Goal: Communication & Community: Answer question/provide support

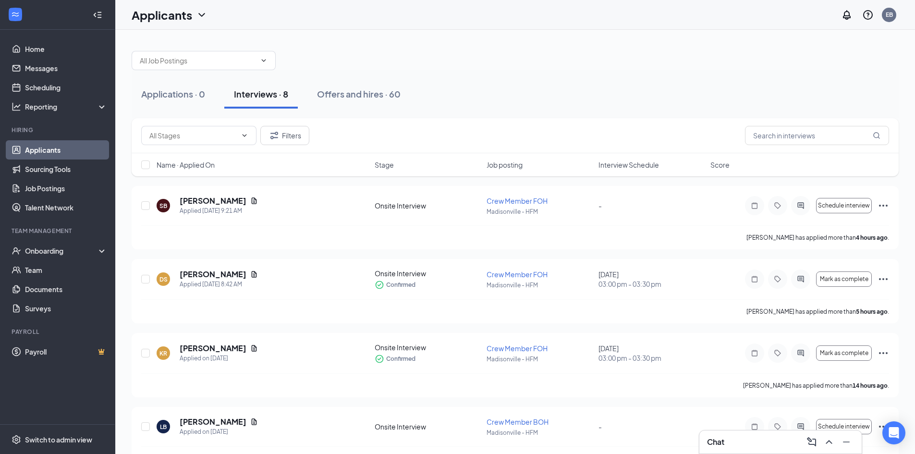
click at [629, 157] on div "Name · Applied On Stage Job posting Interview Schedule Score" at bounding box center [515, 164] width 767 height 23
click at [632, 163] on span "Interview Schedule" at bounding box center [629, 165] width 61 height 10
click at [636, 165] on span "Interview Schedule" at bounding box center [629, 165] width 61 height 10
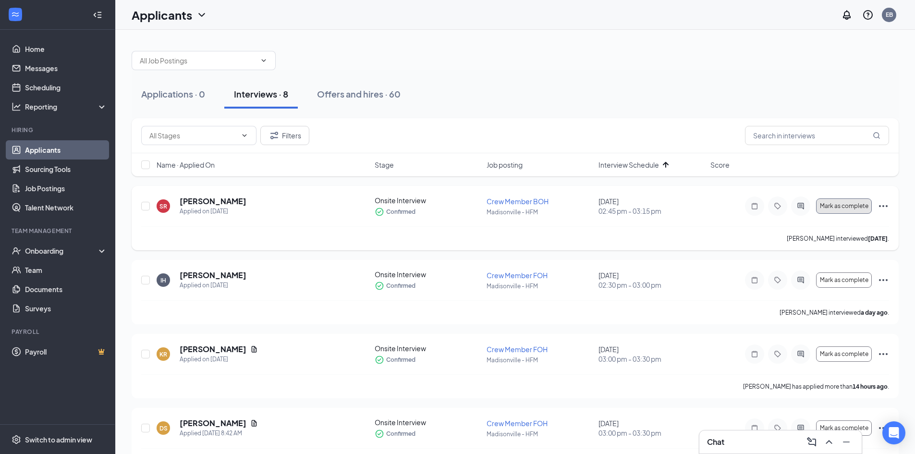
click at [853, 206] on span "Mark as complete" at bounding box center [844, 206] width 49 height 7
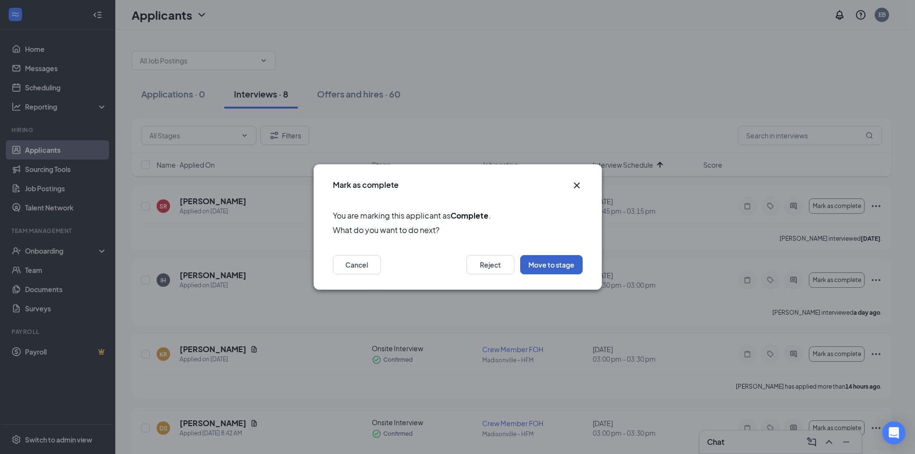
click at [559, 260] on button "Move to stage" at bounding box center [551, 264] width 62 height 19
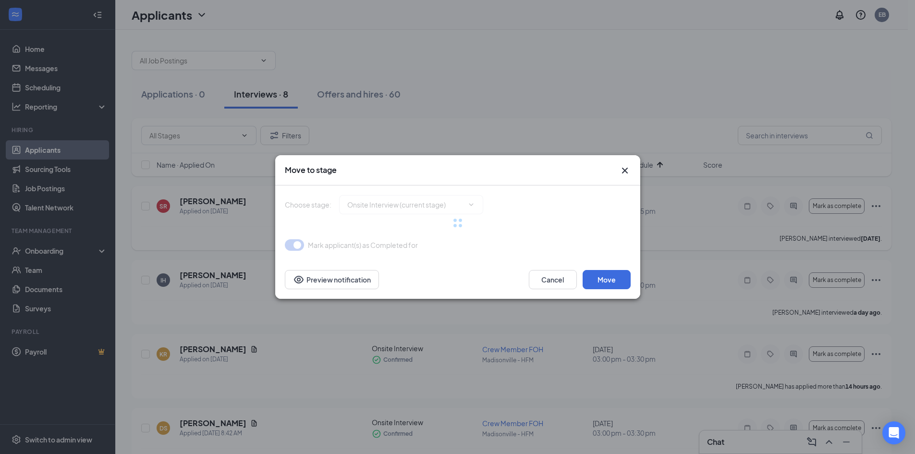
type input "Hiring Complete (final stage)"
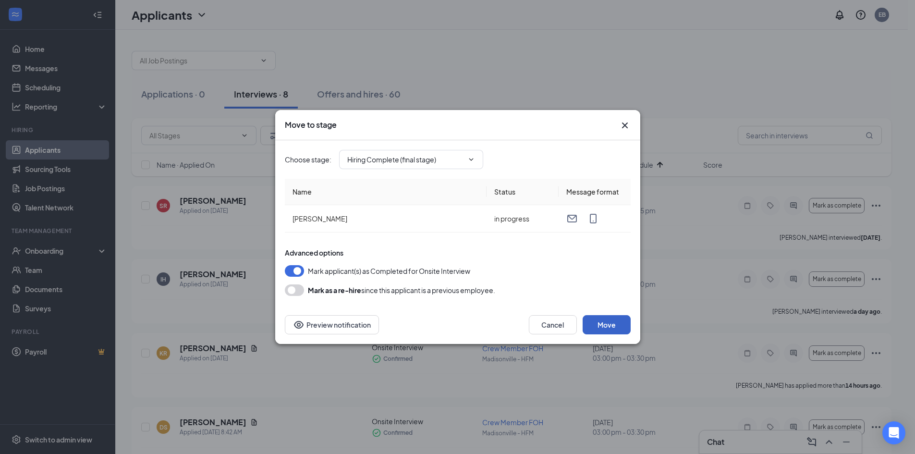
click at [605, 321] on button "Move" at bounding box center [607, 324] width 48 height 19
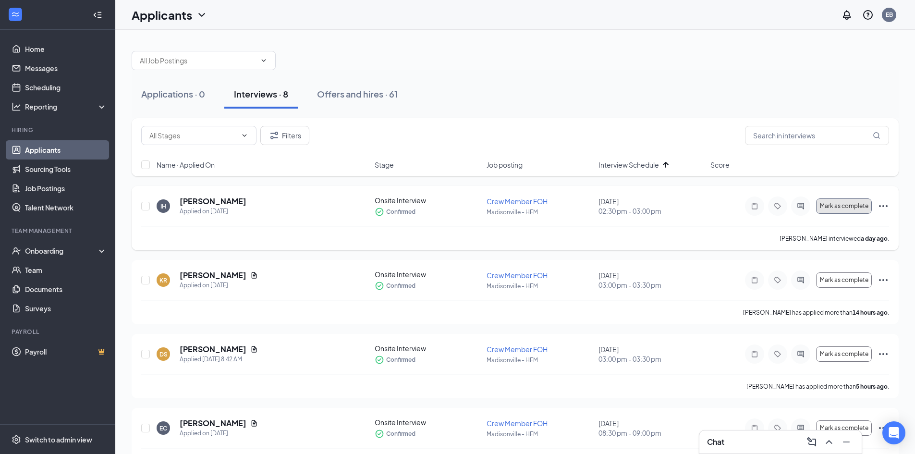
click at [837, 206] on span "Mark as complete" at bounding box center [844, 206] width 49 height 7
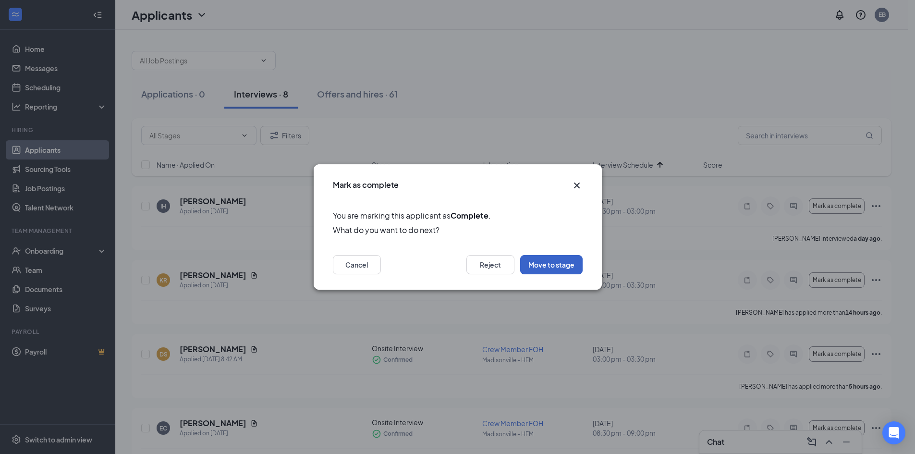
click at [542, 267] on button "Move to stage" at bounding box center [551, 264] width 62 height 19
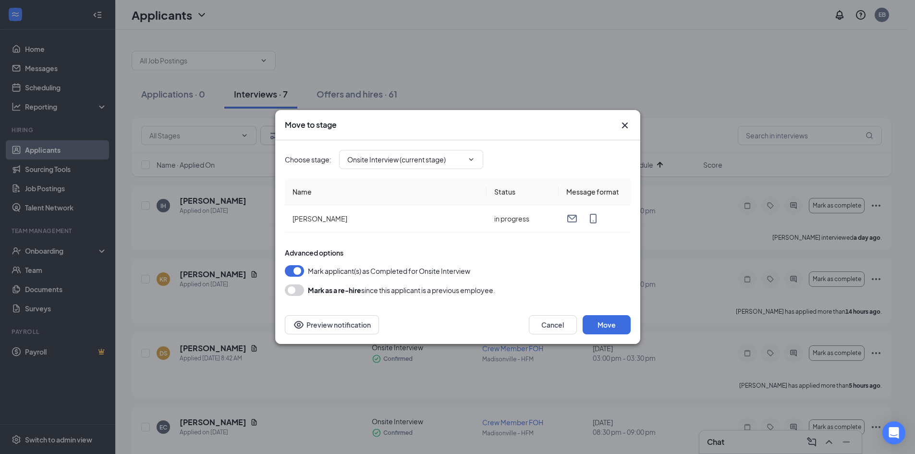
type input "Hiring Complete (final stage)"
click at [607, 321] on button "Move" at bounding box center [607, 324] width 48 height 19
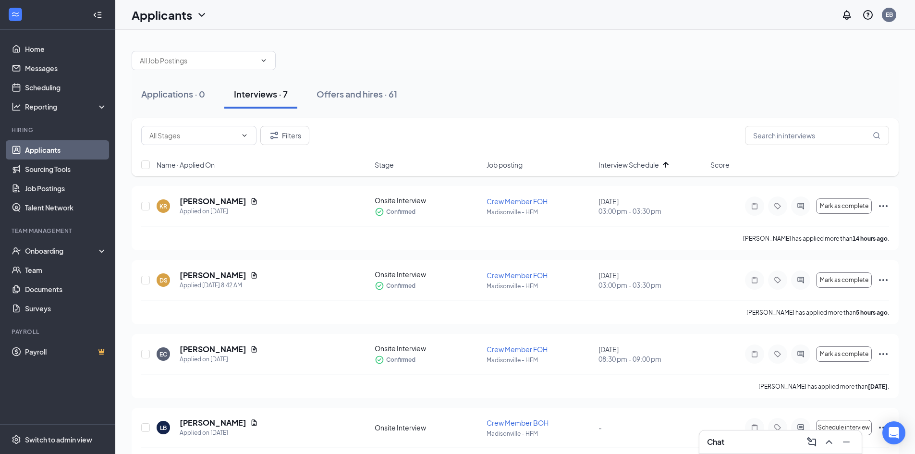
click at [625, 168] on span "Interview Schedule" at bounding box center [629, 165] width 61 height 10
click at [800, 206] on icon "ActiveChat" at bounding box center [801, 206] width 12 height 8
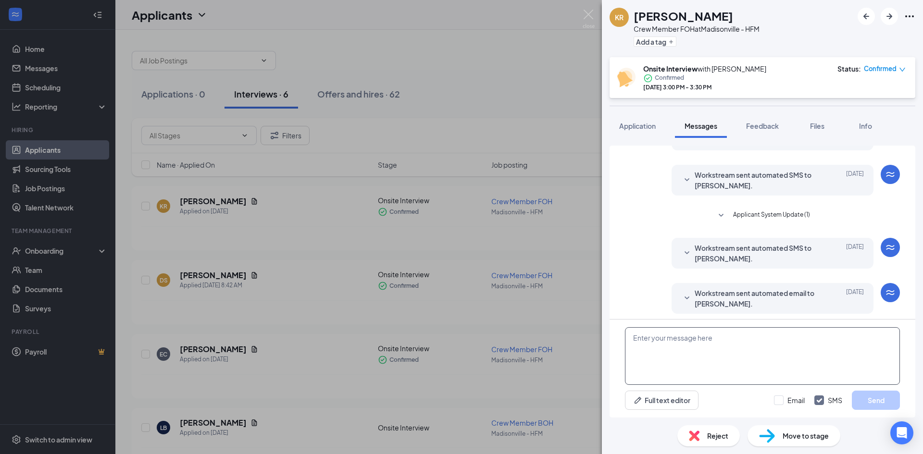
scroll to position [63, 0]
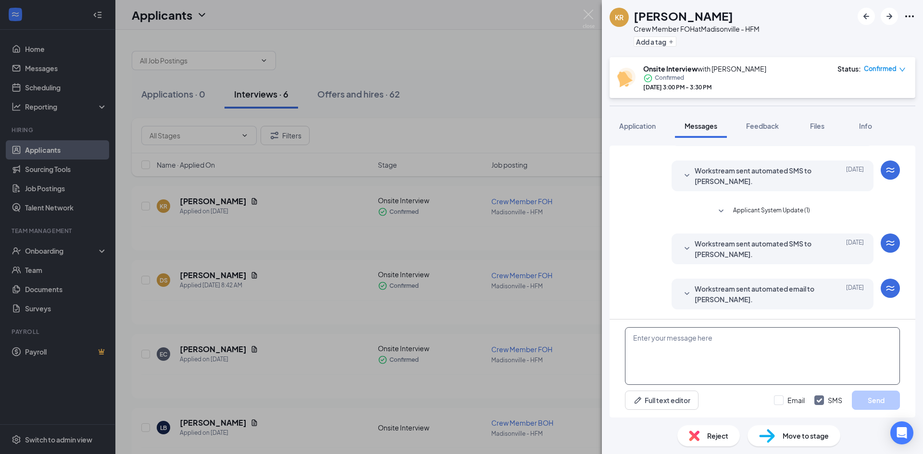
click at [802, 349] on textarea at bounding box center [762, 356] width 275 height 58
drag, startPoint x: 618, startPoint y: 324, endPoint x: 541, endPoint y: 341, distance: 78.6
click at [557, 331] on div "KR [PERSON_NAME] Crew Member FOH at [GEOGRAPHIC_DATA] - HFM Add a tag Onsite In…" at bounding box center [461, 227] width 923 height 454
type textarea "Could we move your interview to 2pm instead of 3 for [DATE]?"
click at [887, 398] on button "Send" at bounding box center [875, 400] width 48 height 19
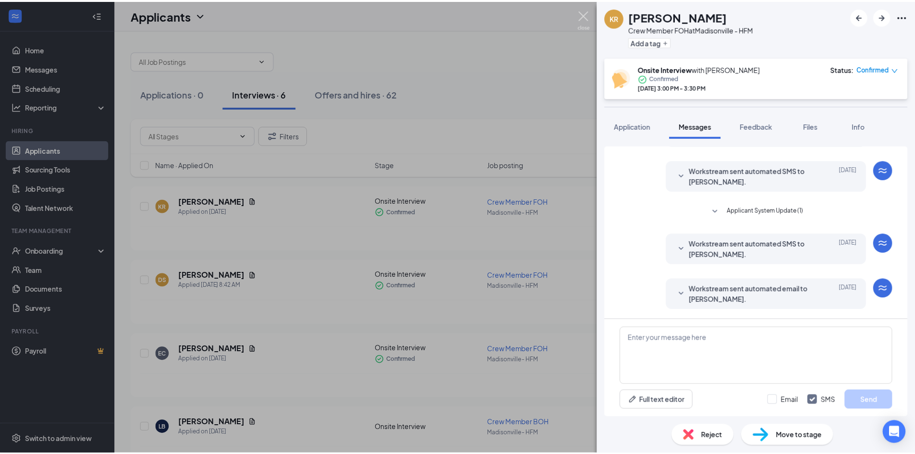
scroll to position [128, 0]
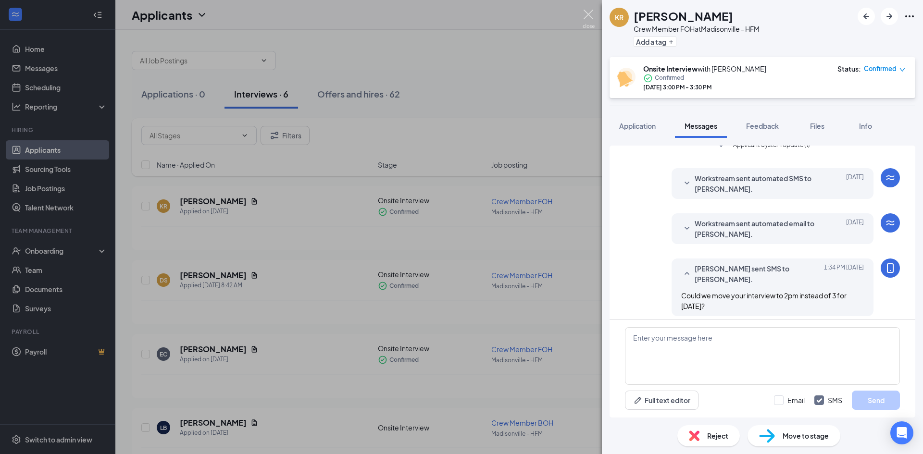
click at [588, 12] on img at bounding box center [588, 19] width 12 height 19
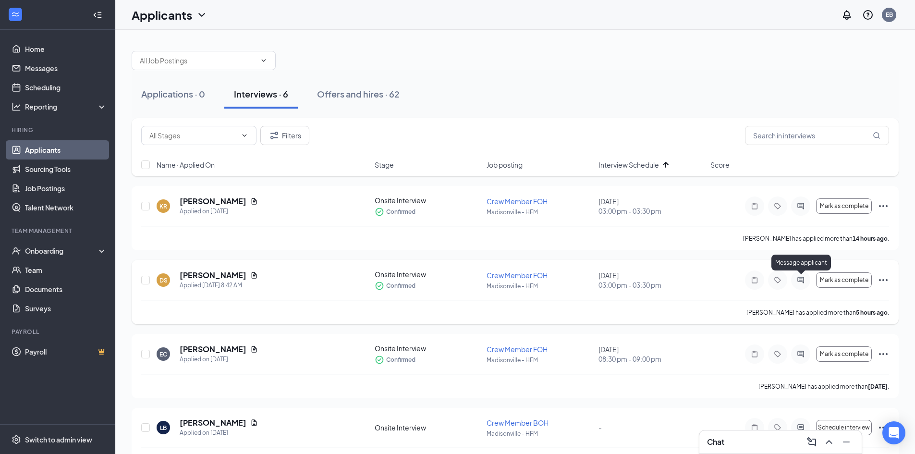
click at [802, 281] on icon "ActiveChat" at bounding box center [801, 280] width 12 height 8
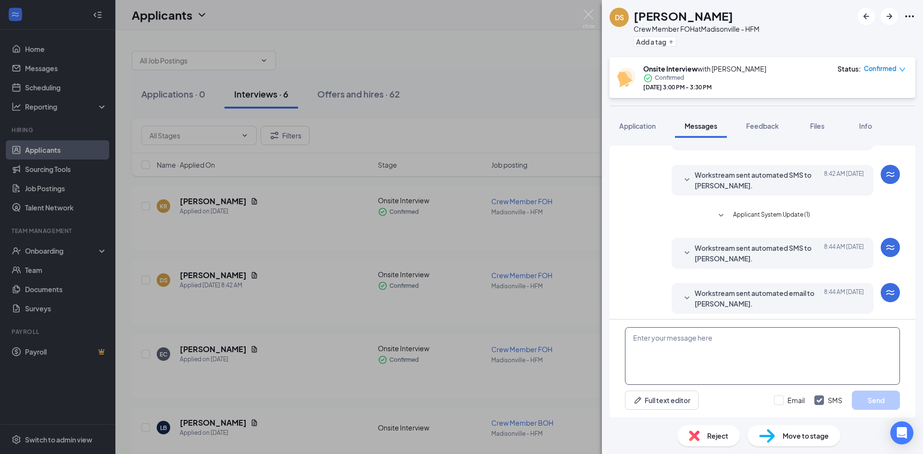
click at [733, 377] on textarea at bounding box center [762, 356] width 275 height 58
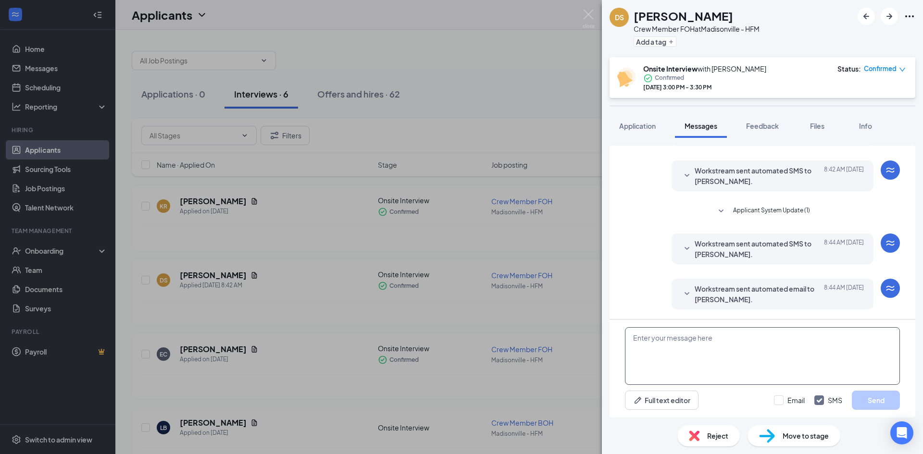
paste textarea "Could we move your interview to 2pm instead of 3 for [DATE]?"
type textarea "Could we move your interview to 2pm instead of 3 for [DATE]?"
click at [860, 400] on button "Send" at bounding box center [875, 400] width 48 height 19
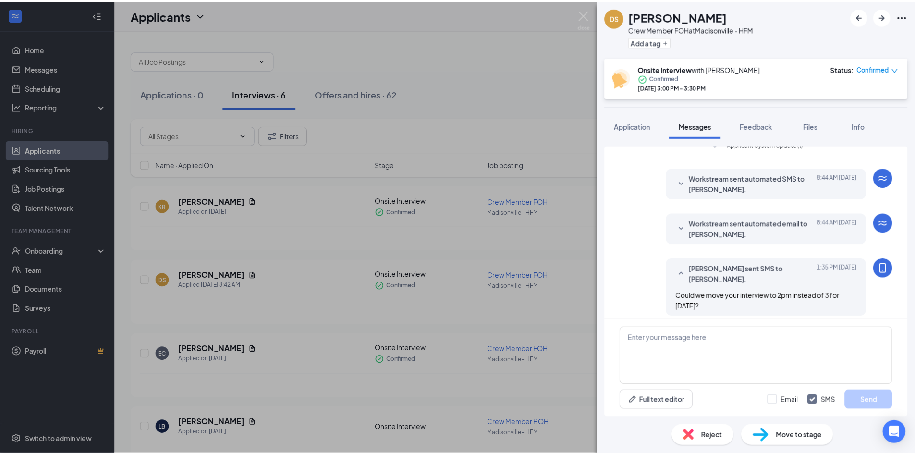
scroll to position [135, 0]
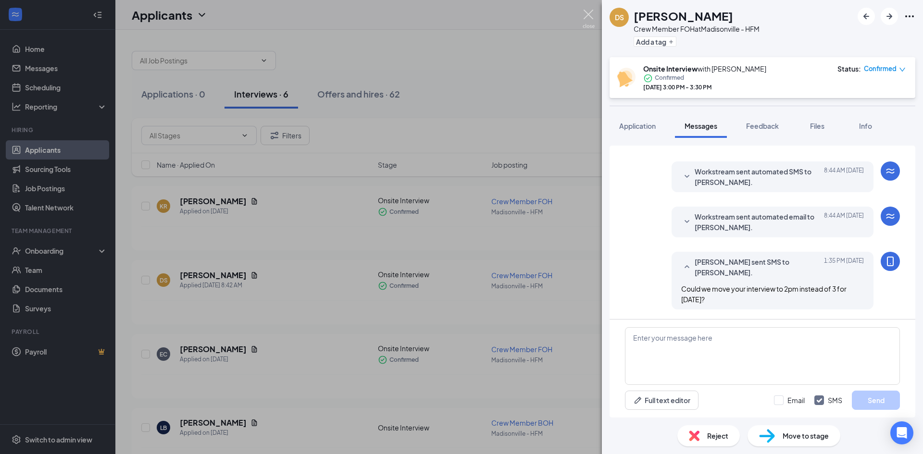
click at [587, 15] on img at bounding box center [588, 19] width 12 height 19
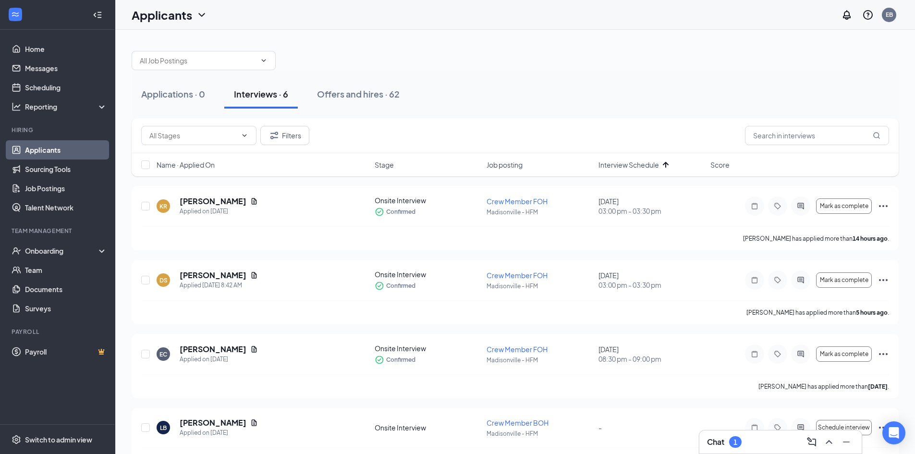
click at [761, 445] on div "Chat 1" at bounding box center [780, 441] width 147 height 15
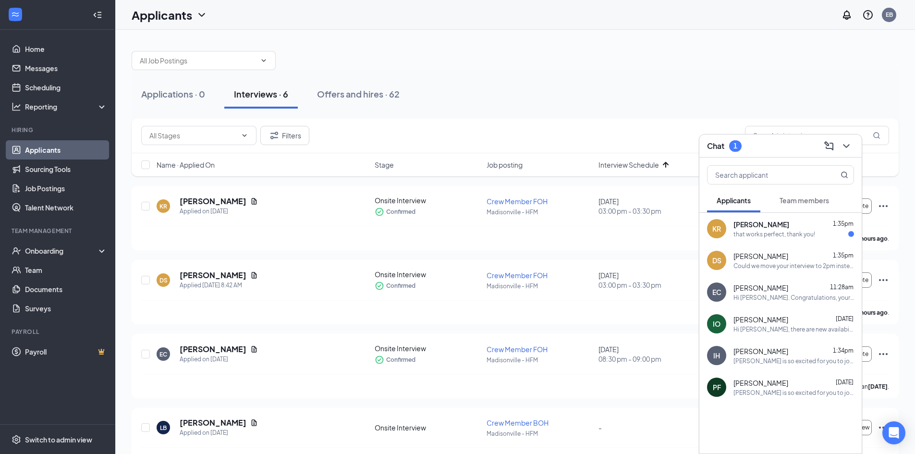
click at [789, 242] on div "KR [PERSON_NAME] 1:35pm that works perfect, thank you!" at bounding box center [781, 229] width 162 height 32
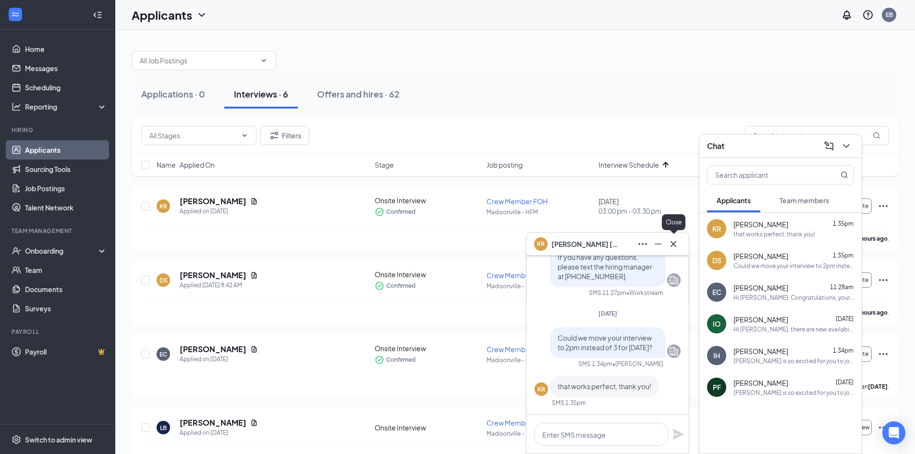
click at [677, 246] on icon "Cross" at bounding box center [674, 244] width 12 height 12
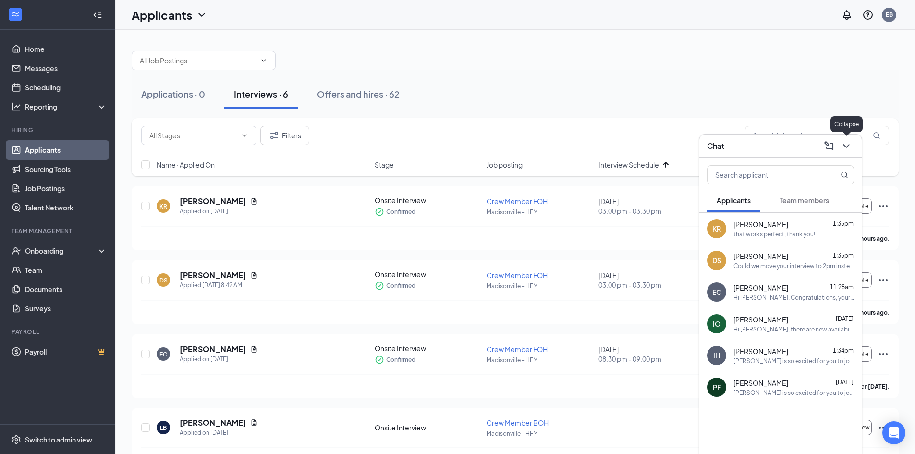
click at [852, 148] on icon "ChevronDown" at bounding box center [847, 146] width 12 height 12
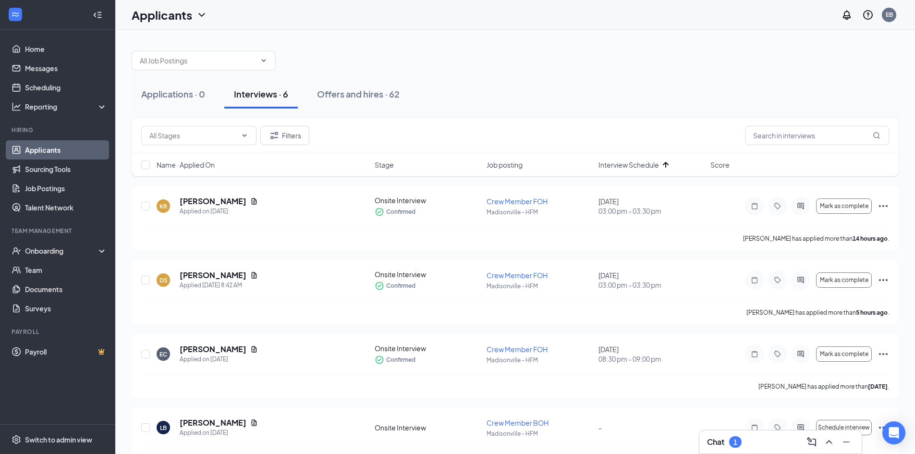
click at [749, 440] on div "Chat 1" at bounding box center [780, 441] width 147 height 15
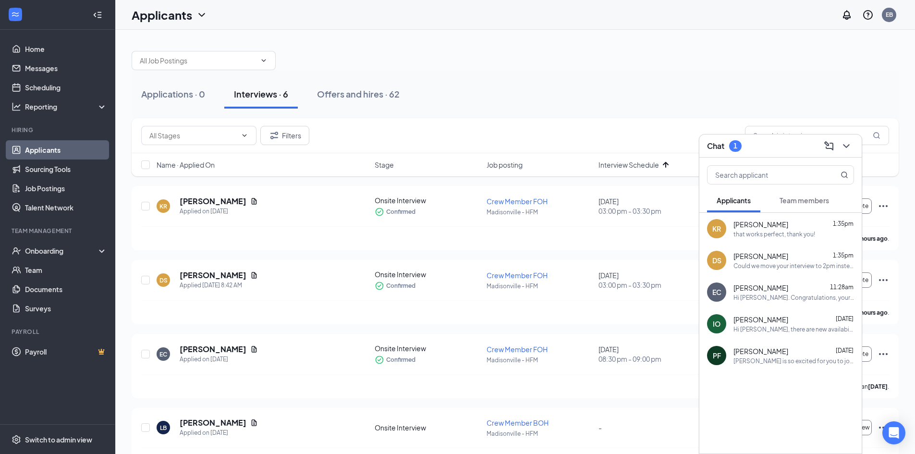
click at [802, 198] on span "Team members" at bounding box center [804, 200] width 49 height 9
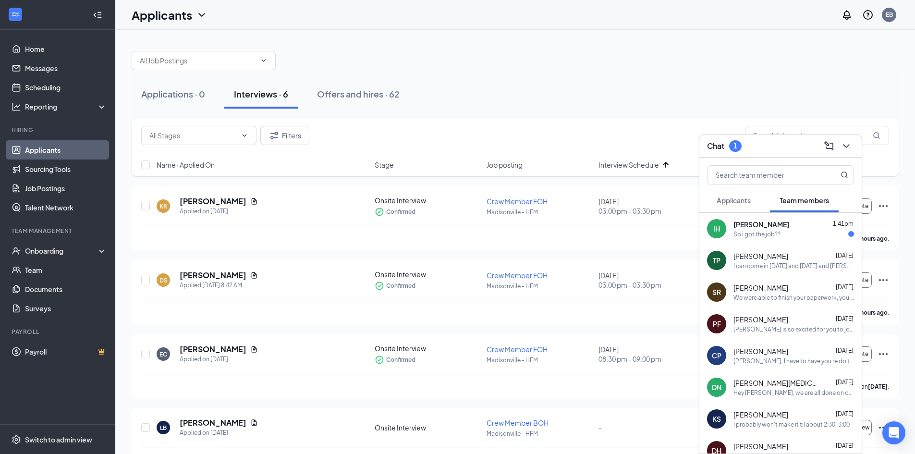
click at [798, 230] on div "So i got the job??" at bounding box center [794, 234] width 121 height 8
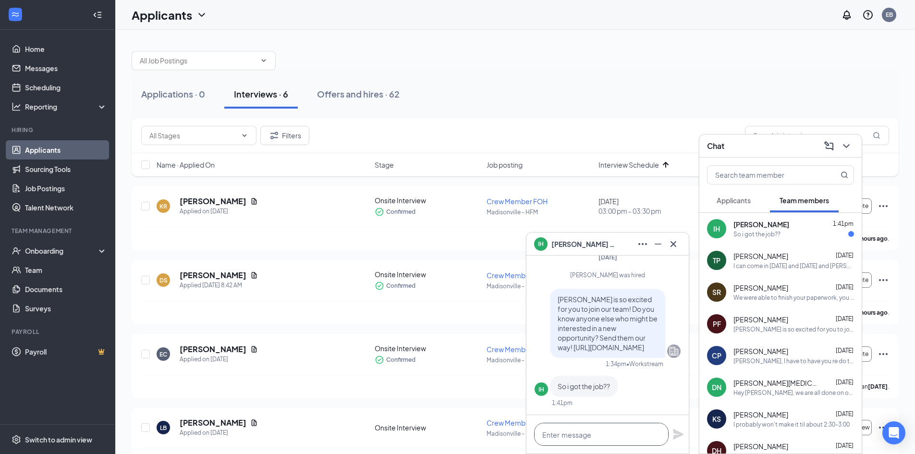
click at [603, 430] on textarea at bounding box center [601, 434] width 135 height 23
type textarea "Yes"
click at [677, 432] on icon "Plane" at bounding box center [678, 434] width 11 height 11
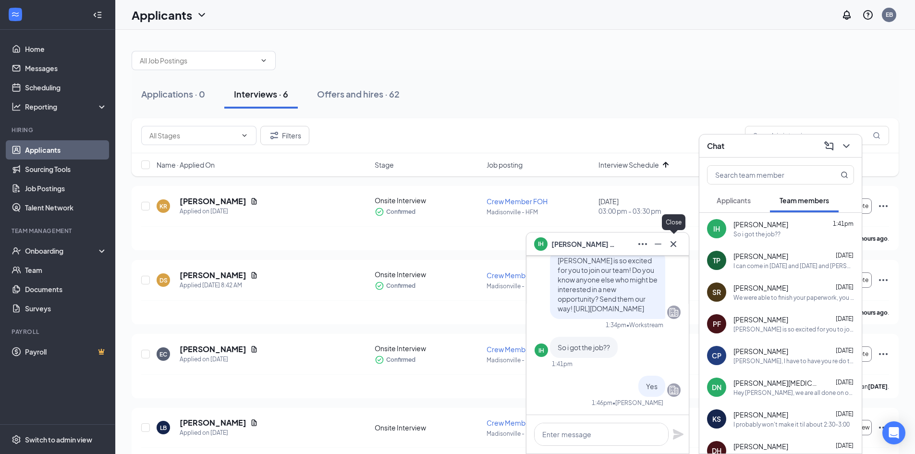
click at [677, 244] on icon "Cross" at bounding box center [674, 244] width 12 height 12
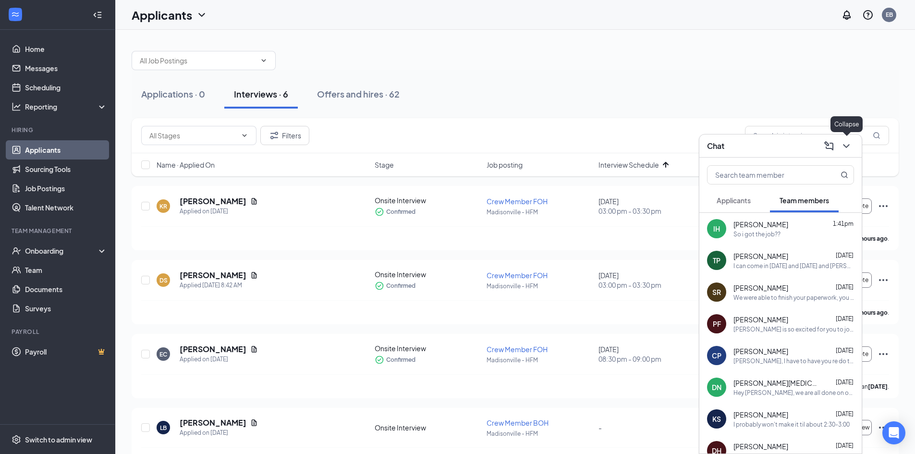
click at [849, 142] on icon "ChevronDown" at bounding box center [847, 146] width 12 height 12
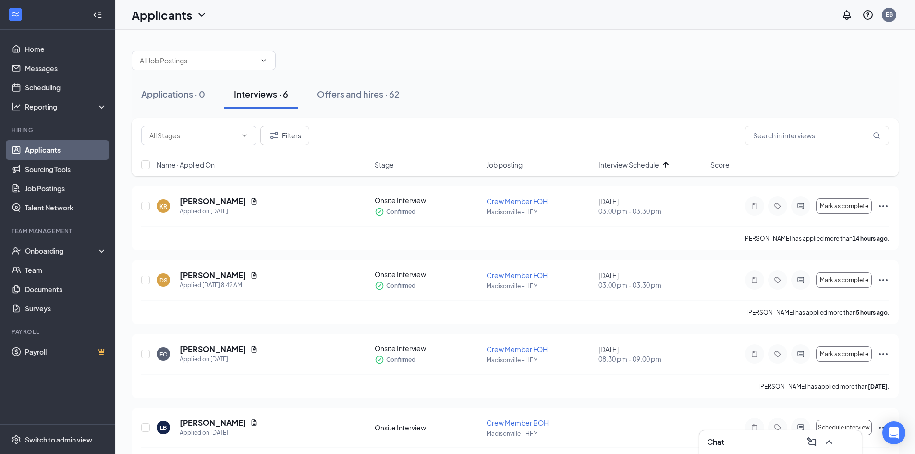
click at [752, 59] on div at bounding box center [515, 55] width 767 height 29
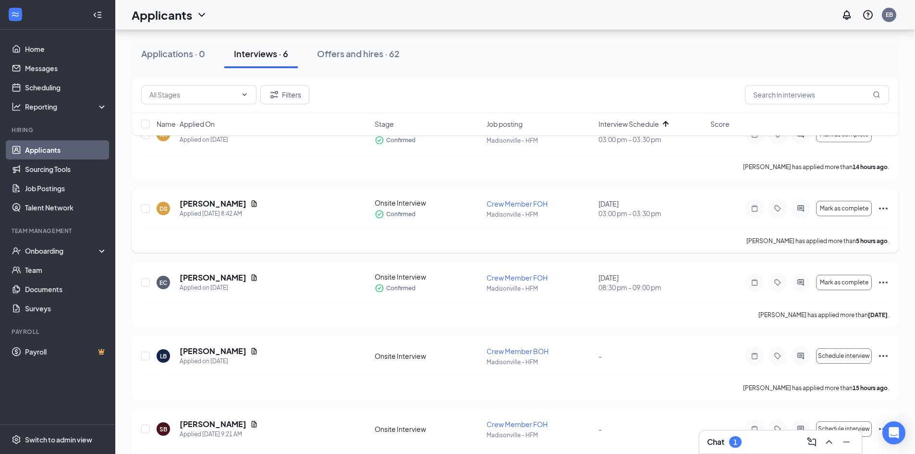
scroll to position [0, 0]
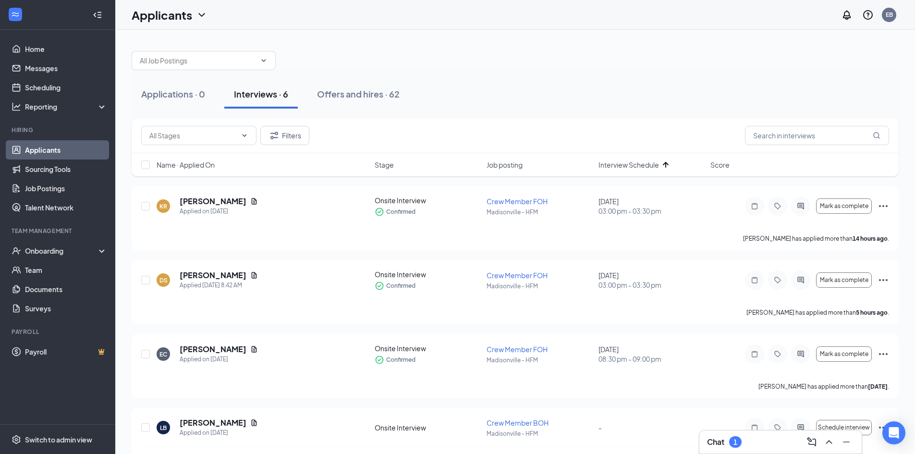
click at [759, 438] on div "Chat 1" at bounding box center [780, 441] width 147 height 15
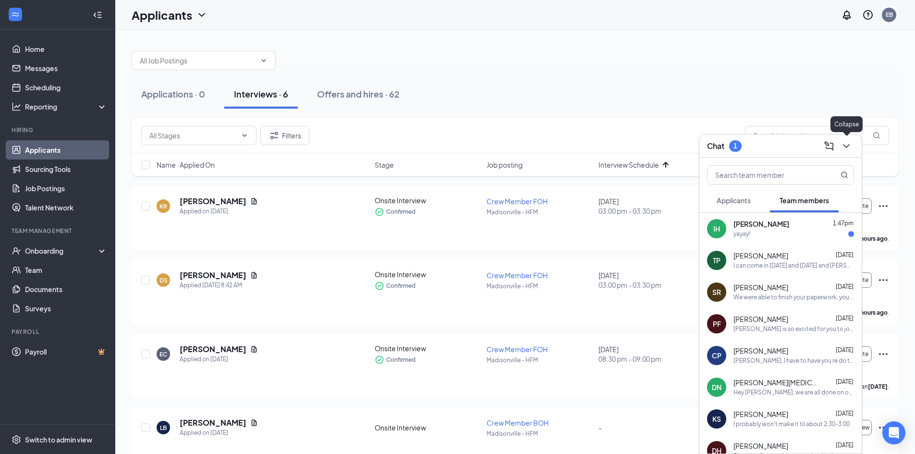
click at [848, 149] on icon "ChevronDown" at bounding box center [847, 146] width 12 height 12
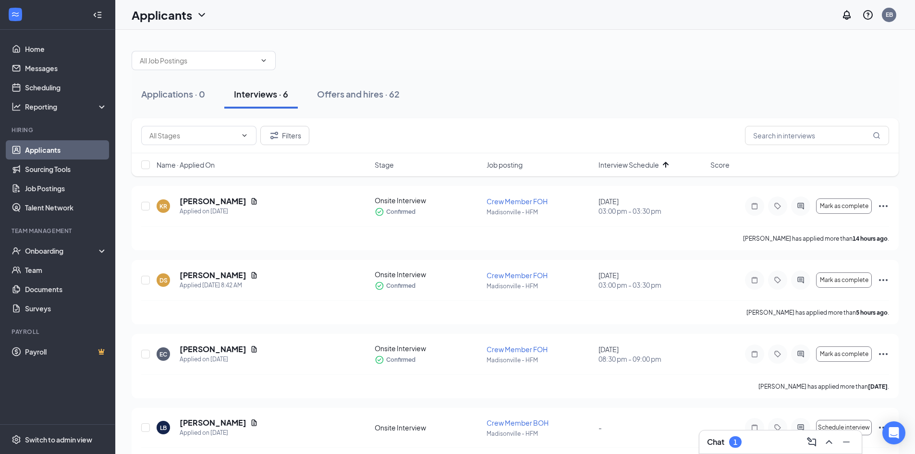
click at [518, 108] on div "Applications · 0 Interviews · 6 Offers and hires · 62" at bounding box center [515, 94] width 767 height 29
click at [766, 440] on div "Chat 1" at bounding box center [780, 441] width 147 height 15
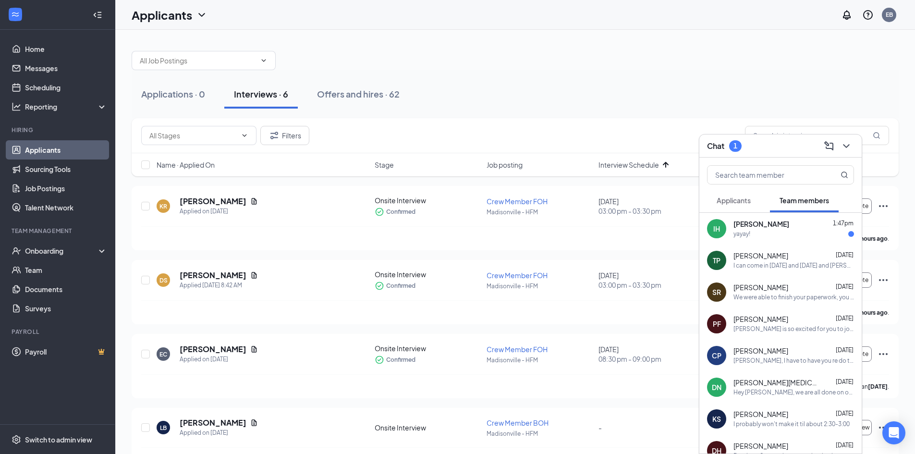
click at [803, 226] on div "[PERSON_NAME] 1:47pm" at bounding box center [794, 225] width 121 height 10
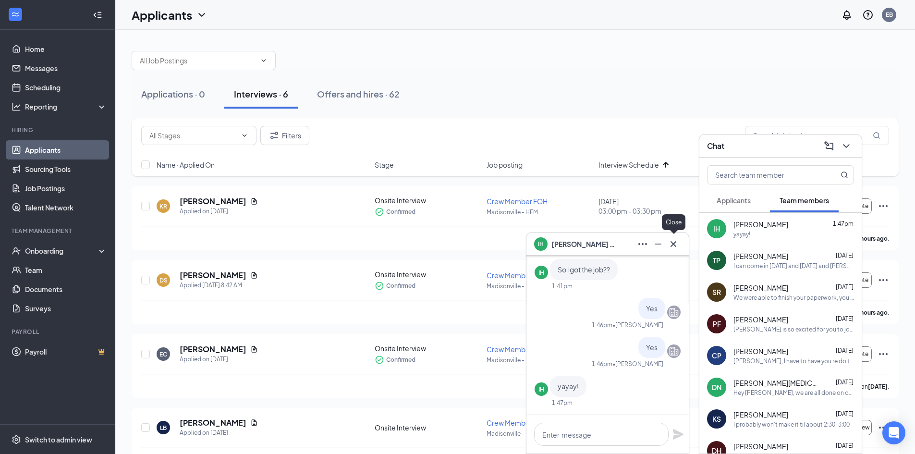
click at [680, 246] on button at bounding box center [673, 243] width 15 height 15
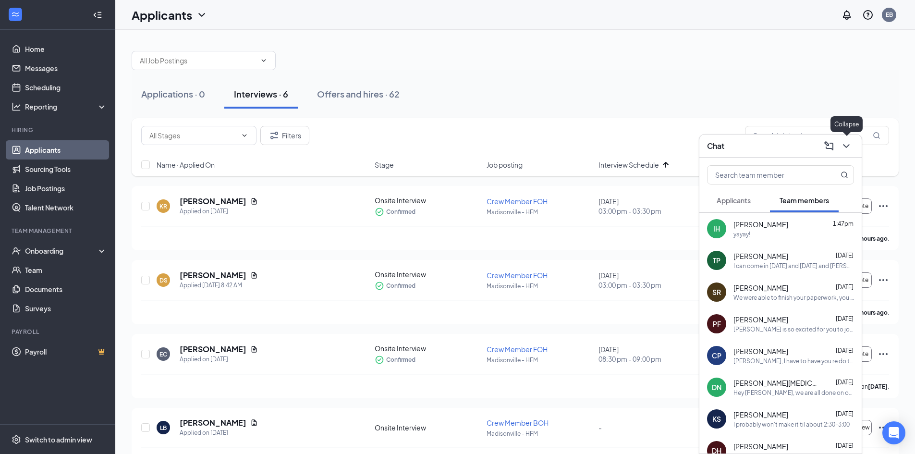
click at [850, 147] on icon "ChevronDown" at bounding box center [847, 146] width 12 height 12
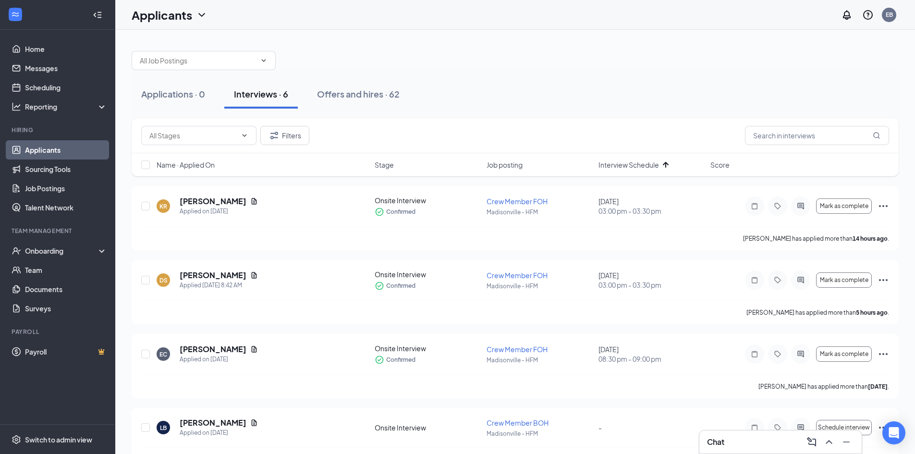
click at [663, 75] on div "Applications · 0 Interviews · 6 Offers and hires · 62" at bounding box center [515, 94] width 767 height 48
